Goal: Navigation & Orientation: Find specific page/section

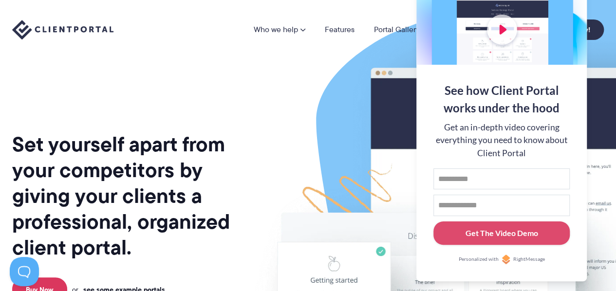
click at [331, 130] on img at bounding box center [509, 241] width 546 height 467
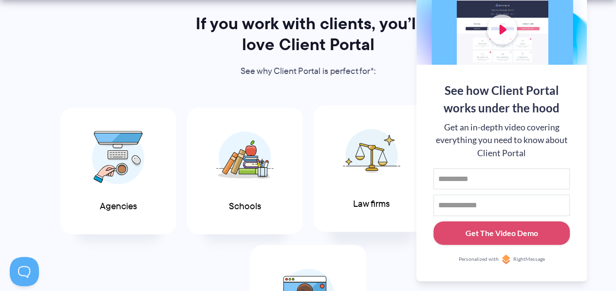
scroll to position [585, 0]
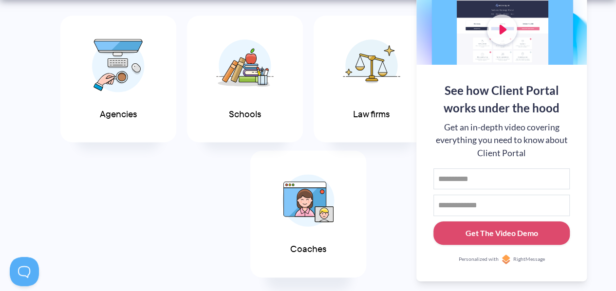
click at [300, 203] on img at bounding box center [308, 200] width 53 height 53
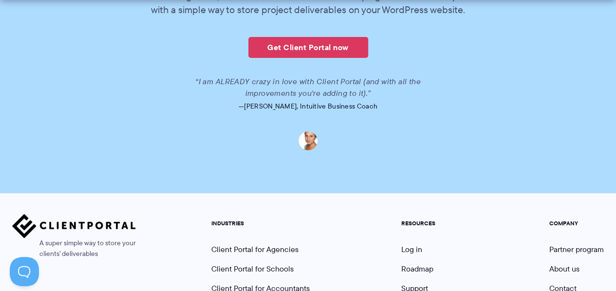
scroll to position [2477, 0]
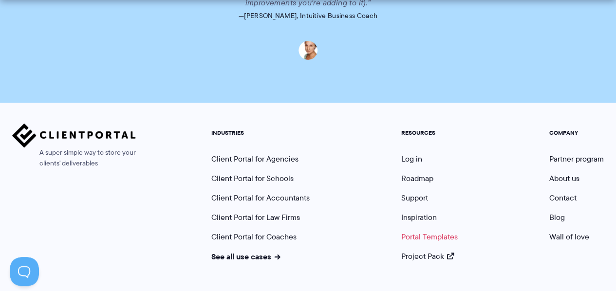
click at [414, 231] on link "Portal Templates" at bounding box center [429, 236] width 57 height 11
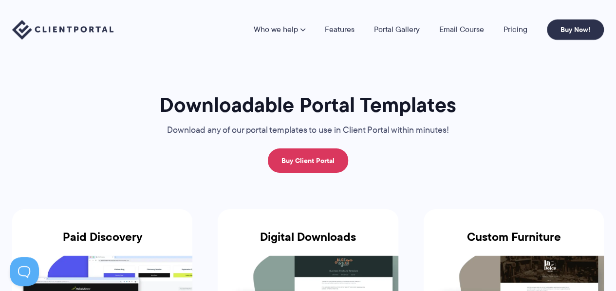
click at [48, 38] on img at bounding box center [62, 30] width 101 height 20
